Goal: Information Seeking & Learning: Find specific fact

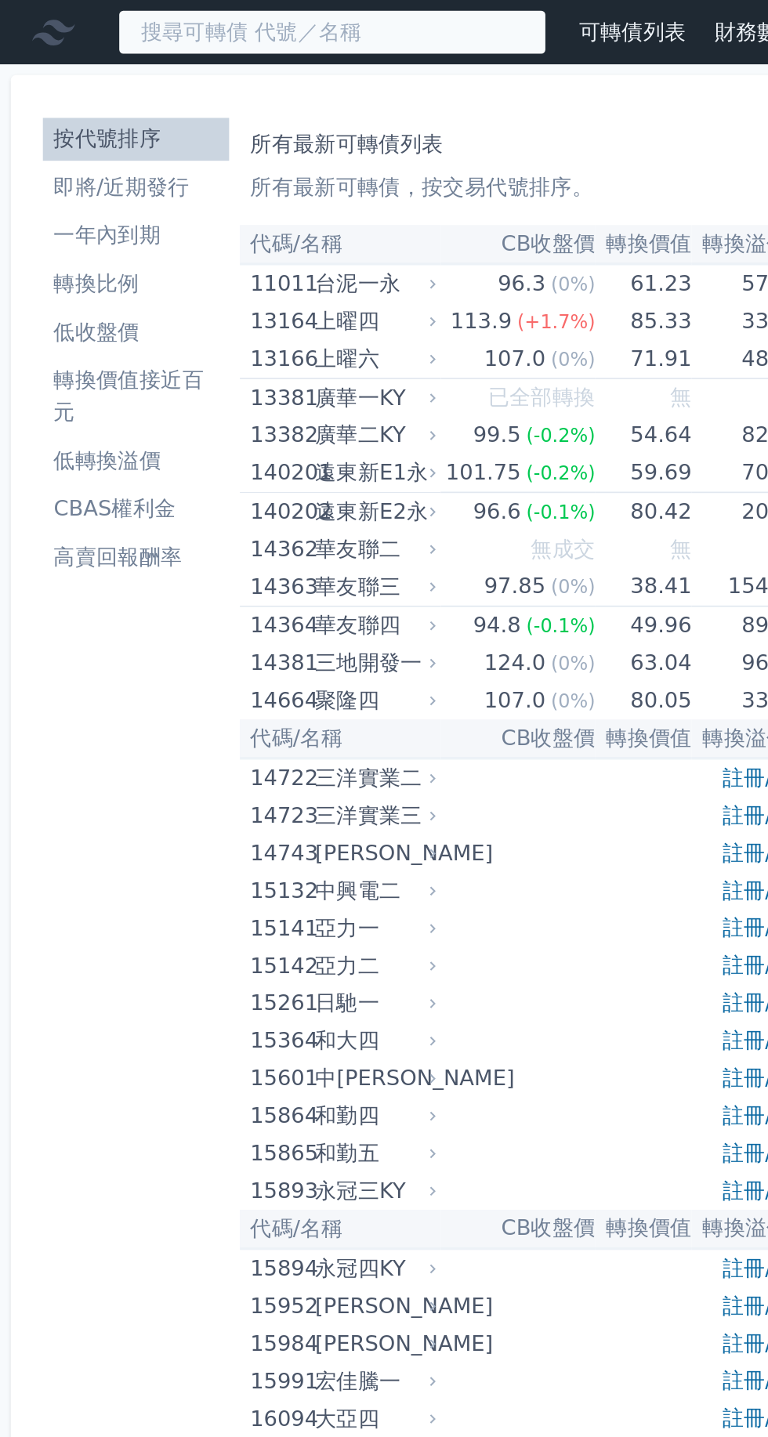
click at [271, 18] on input at bounding box center [194, 18] width 251 height 27
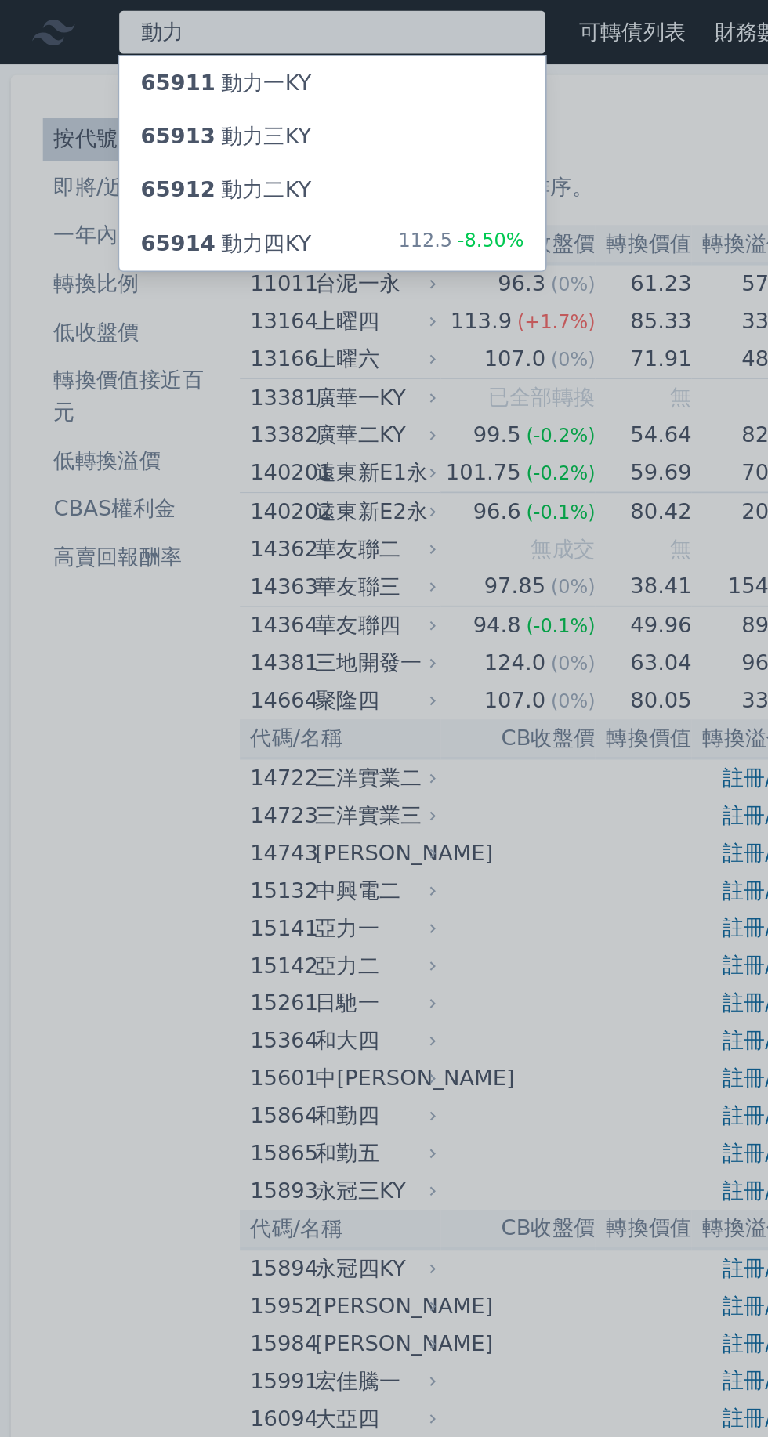
type input "動力"
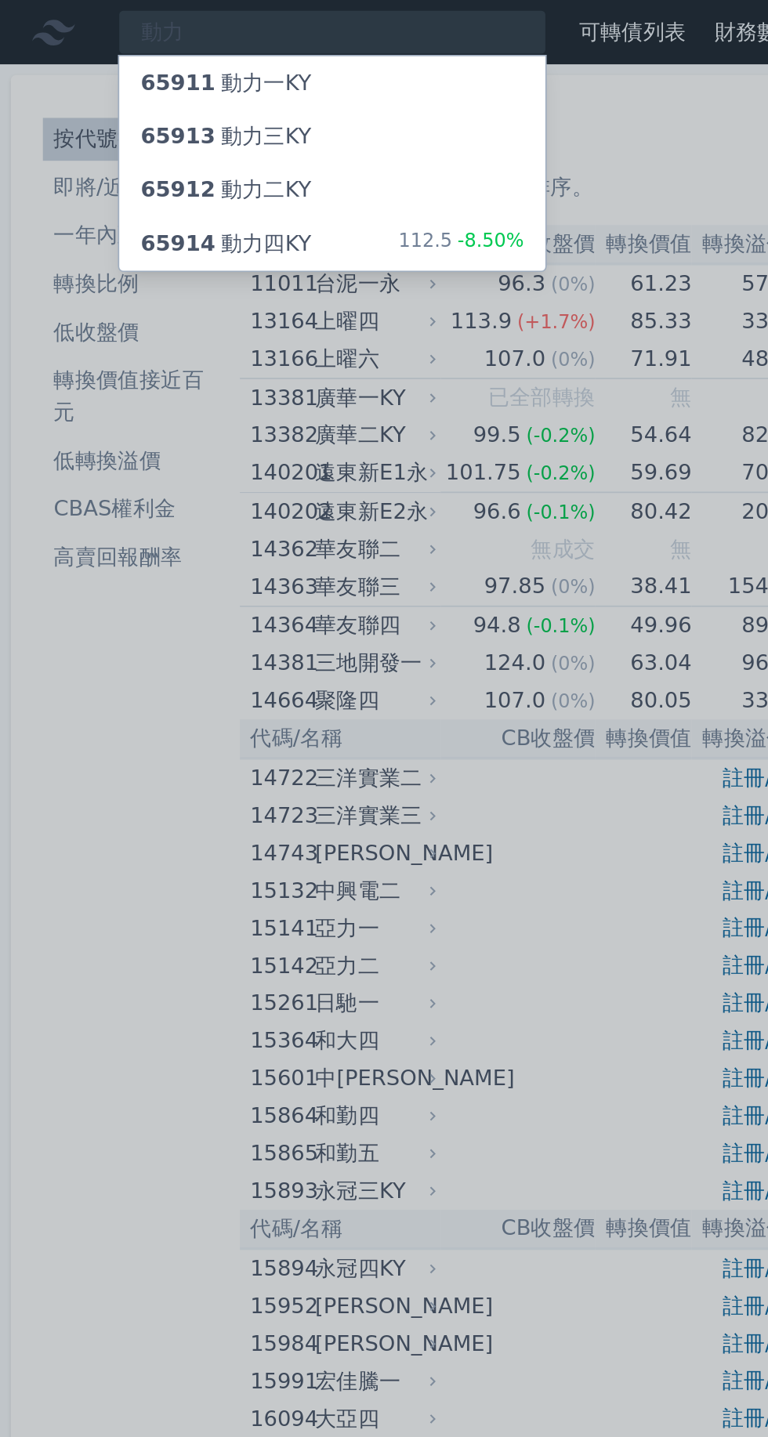
click at [283, 134] on span "-8.50%" at bounding box center [285, 140] width 42 height 13
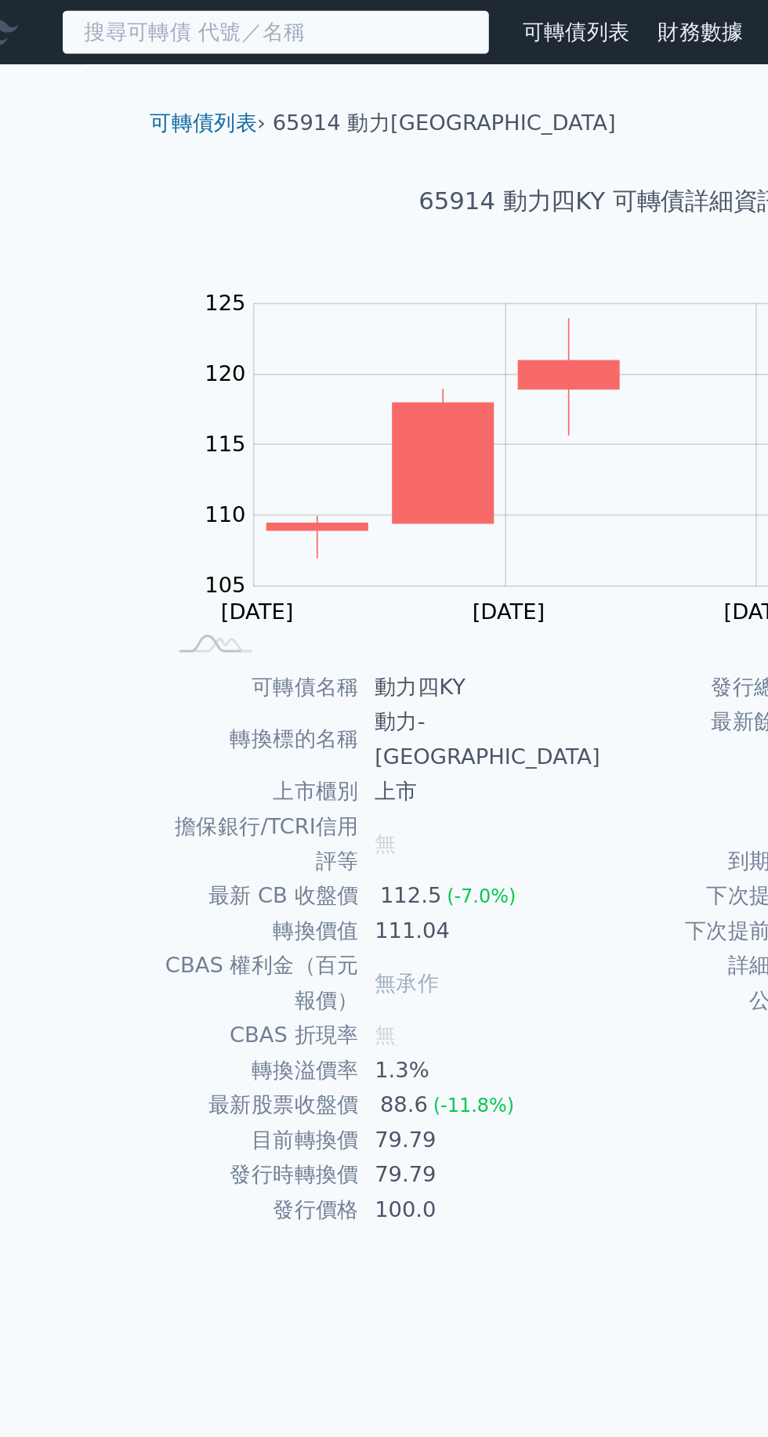
click at [252, 15] on input at bounding box center [194, 18] width 251 height 27
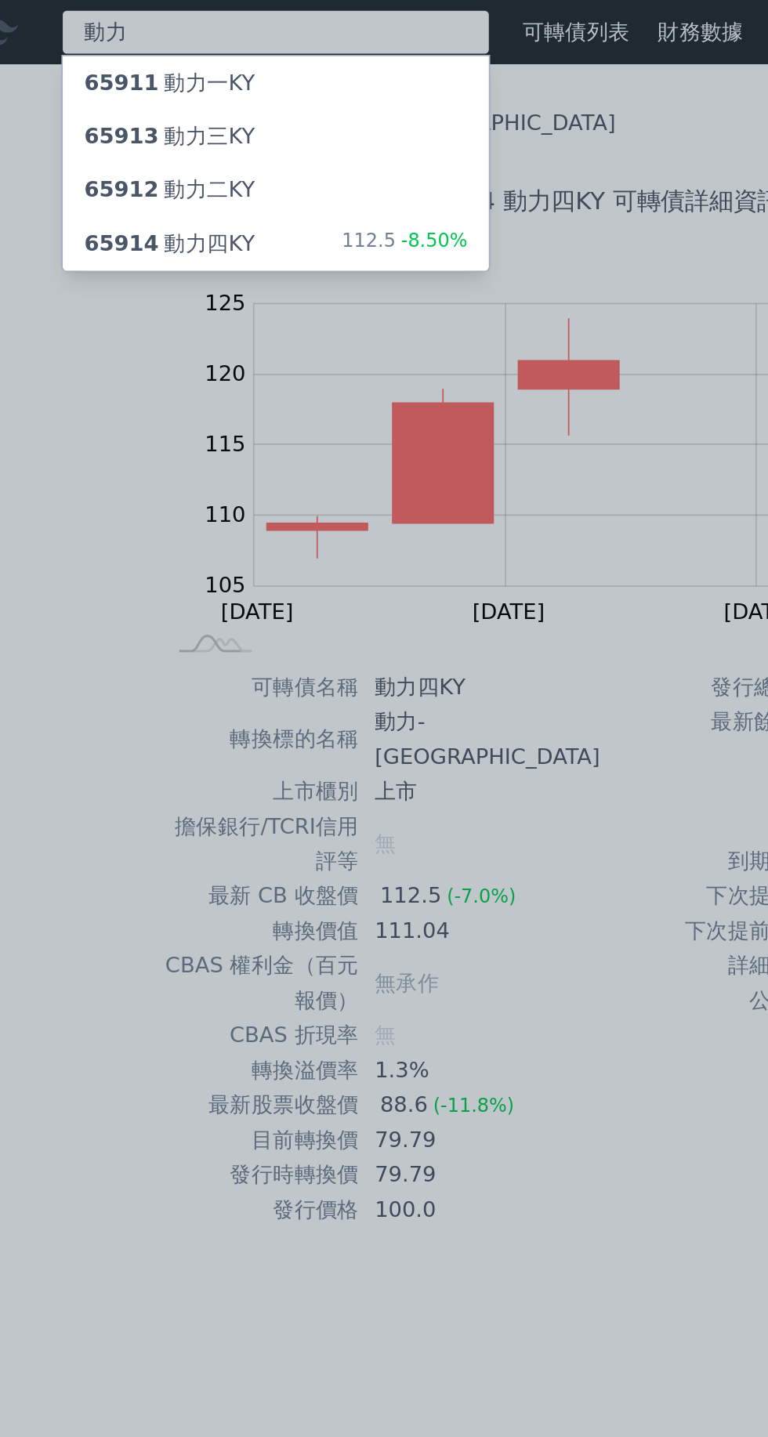
type input "動力"
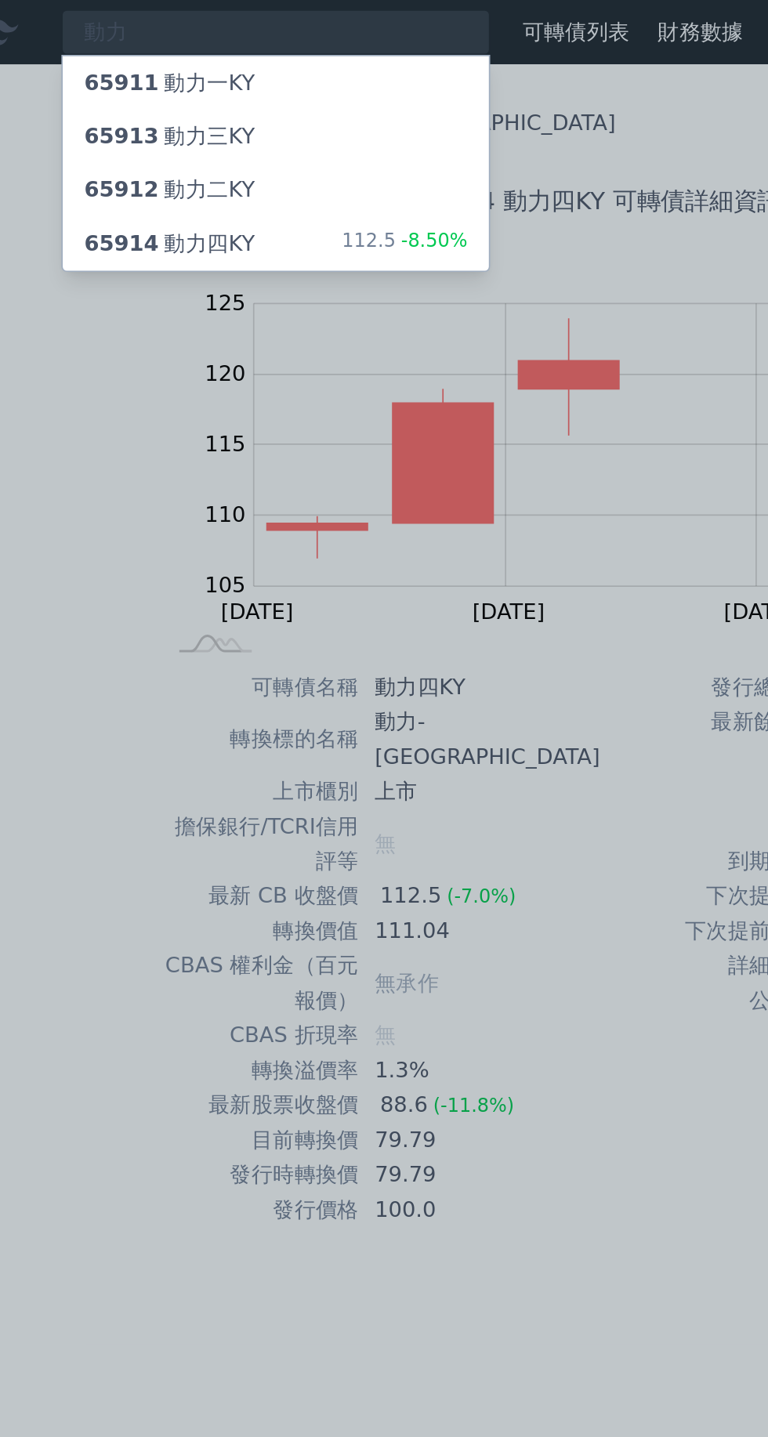
click at [417, 348] on div at bounding box center [384, 718] width 768 height 1437
